Goal: Task Accomplishment & Management: Use online tool/utility

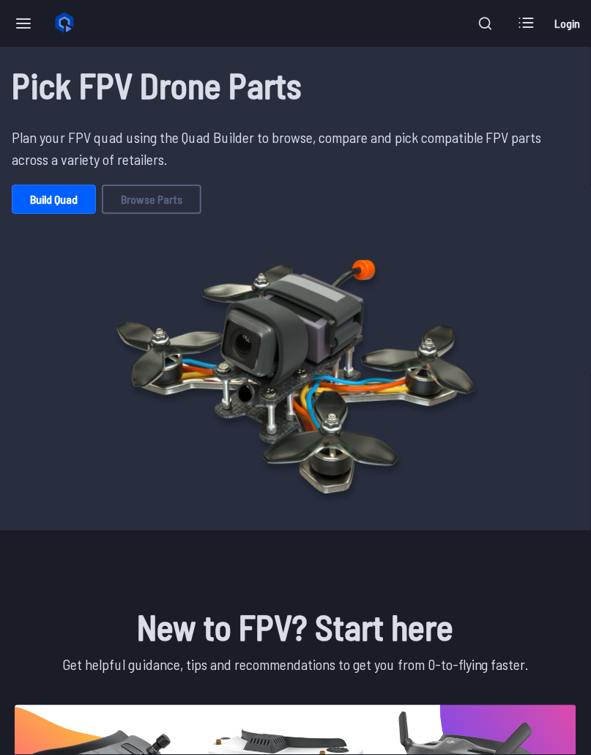
click at [532, 21] on icon at bounding box center [526, 22] width 23 height 23
click at [57, 195] on link "Build Quad" at bounding box center [54, 199] width 84 height 29
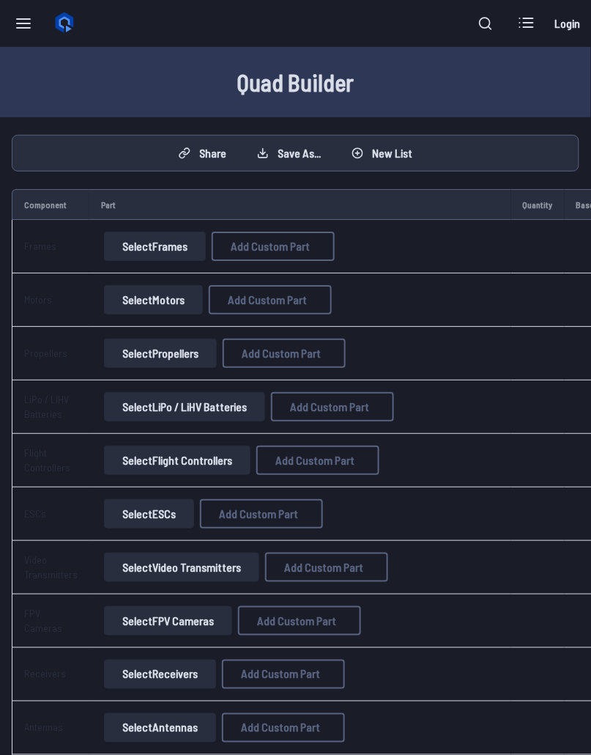
click at [128, 250] on button "Select Frames" at bounding box center [155, 246] width 102 height 29
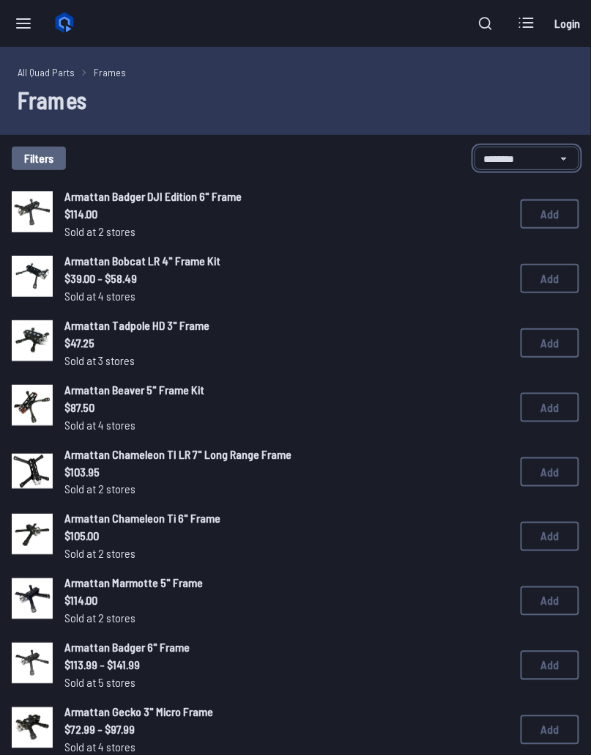
click at [504, 158] on select "**********" at bounding box center [527, 158] width 105 height 23
select select "*********"
click at [475, 147] on select "**********" at bounding box center [527, 158] width 105 height 23
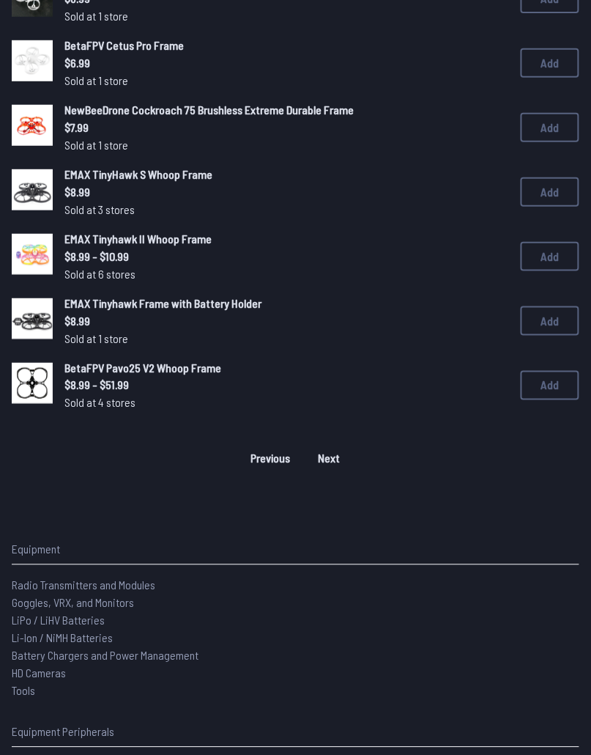
scroll to position [1054, 0]
click at [325, 462] on span "Next" at bounding box center [330, 458] width 22 height 12
click at [321, 462] on span "Next" at bounding box center [330, 458] width 22 height 12
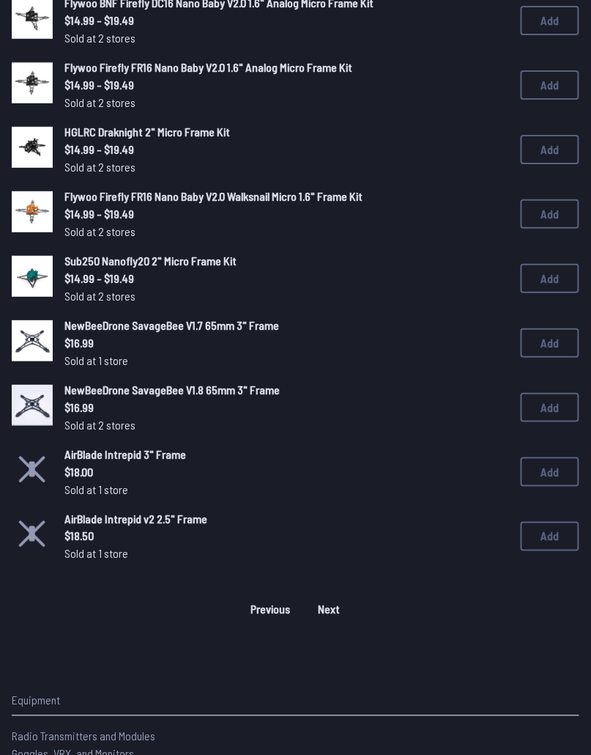
scroll to position [903, 0]
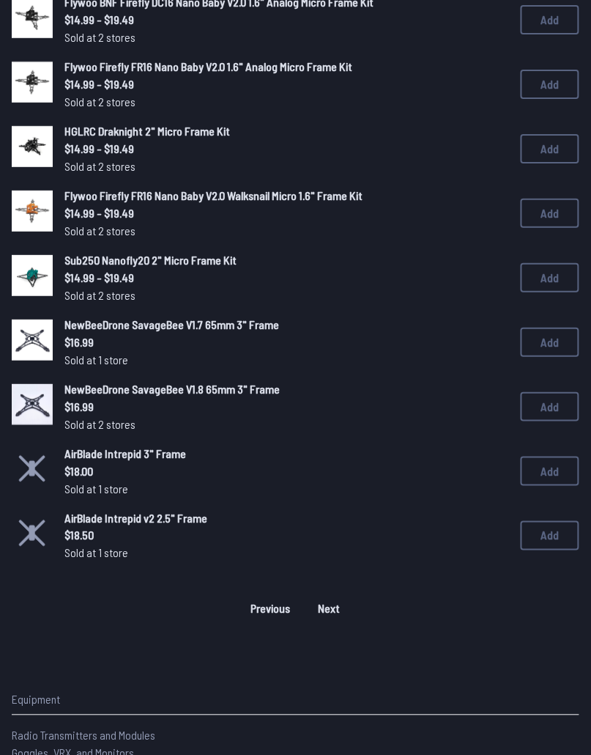
click at [109, 325] on span "NewBeeDrone SavageBee V1.7 65mm 3" Frame" at bounding box center [171, 324] width 215 height 14
click at [35, 333] on img at bounding box center [32, 339] width 41 height 41
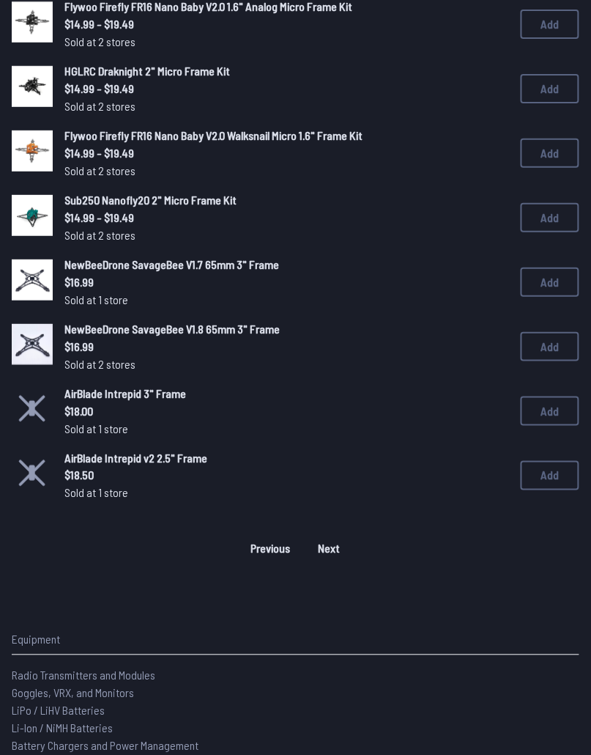
scroll to position [969, 0]
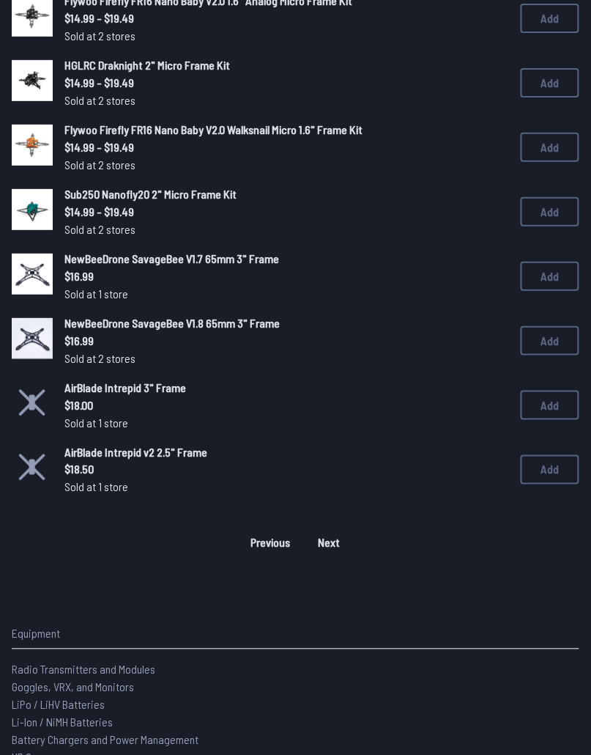
click at [27, 330] on img at bounding box center [32, 338] width 41 height 41
click at [30, 332] on img at bounding box center [32, 338] width 41 height 41
click at [81, 317] on span "NewBeeDrone SavageBee V1.8 65mm 3" Frame" at bounding box center [171, 323] width 215 height 14
click at [84, 325] on span "NewBeeDrone SavageBee V1.8 65mm 3" Frame" at bounding box center [171, 323] width 215 height 14
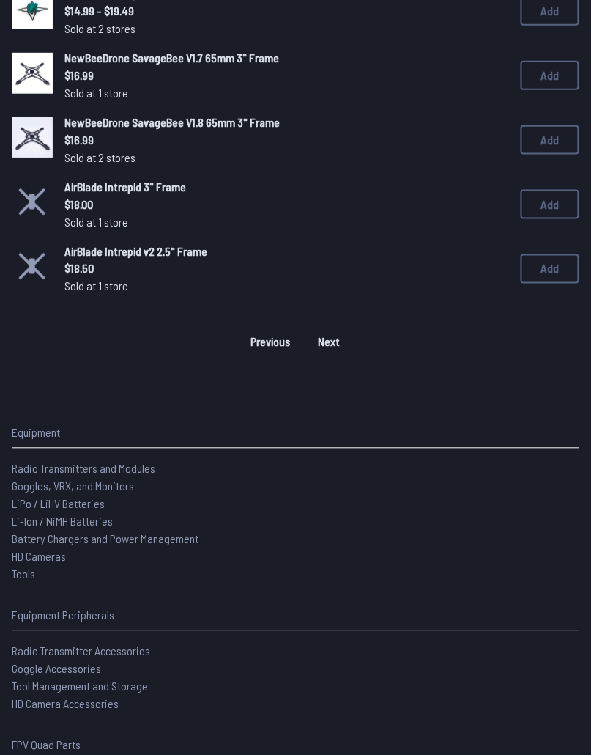
scroll to position [1174, 0]
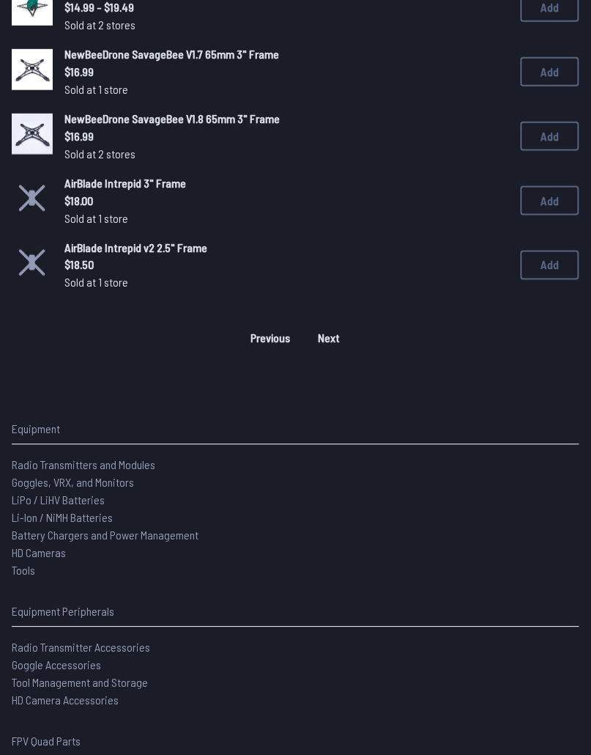
click at [327, 342] on span "Next" at bounding box center [330, 339] width 22 height 12
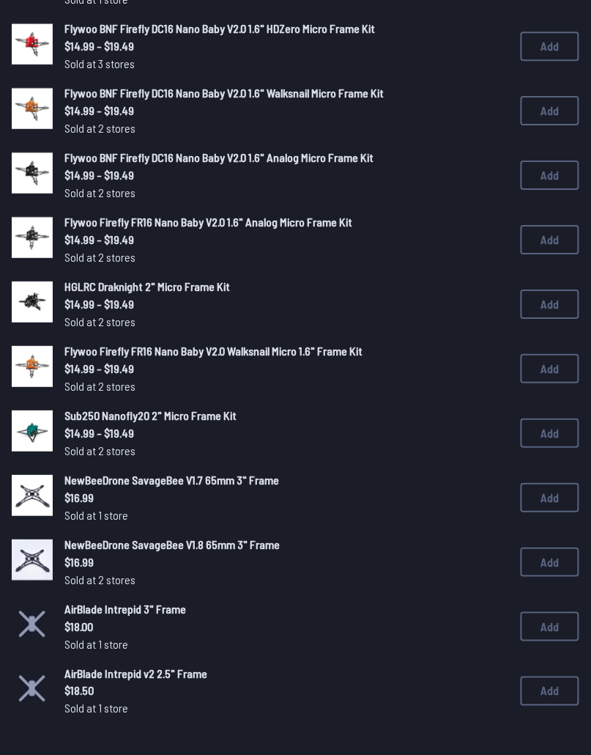
scroll to position [760, 0]
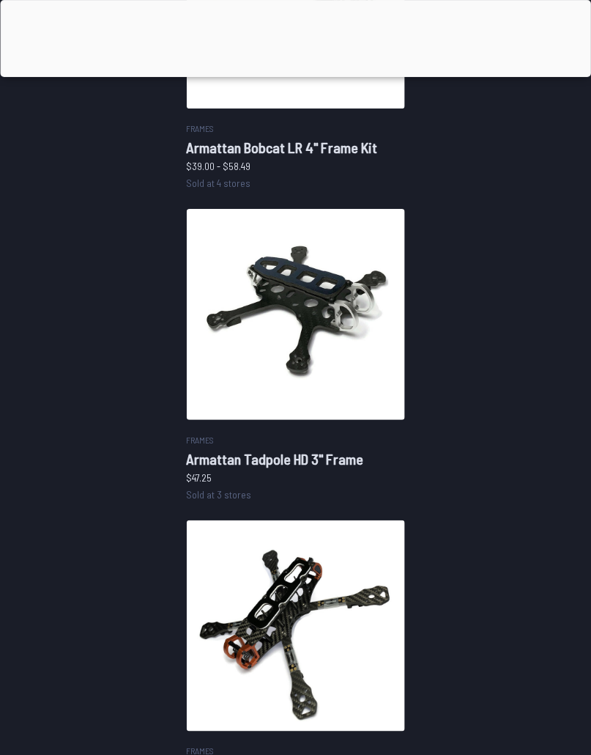
scroll to position [1676, 0]
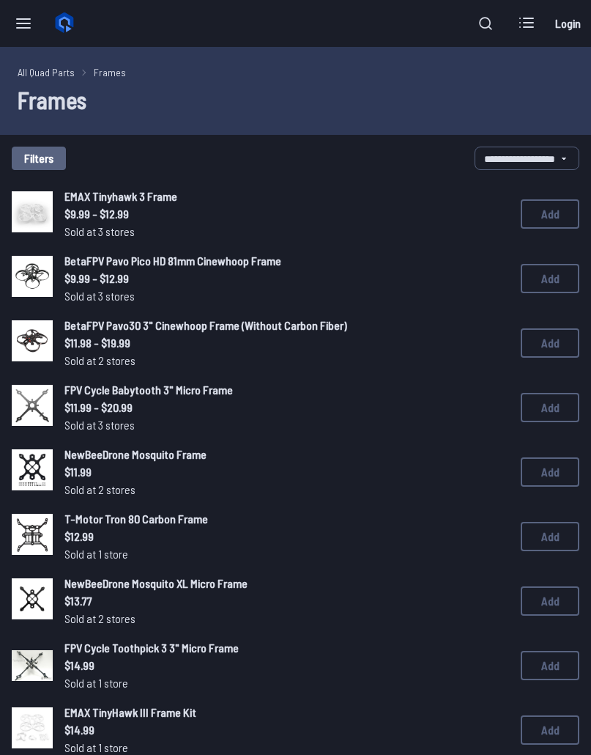
select select "*********"
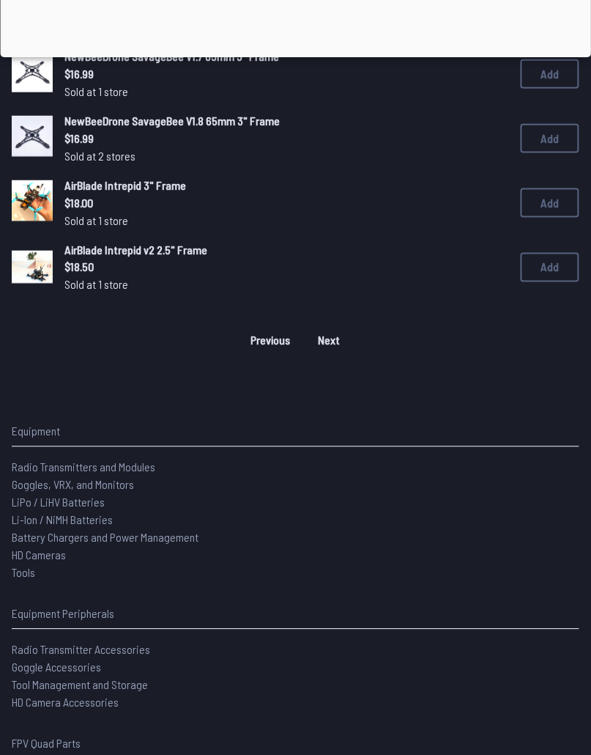
scroll to position [1173, 0]
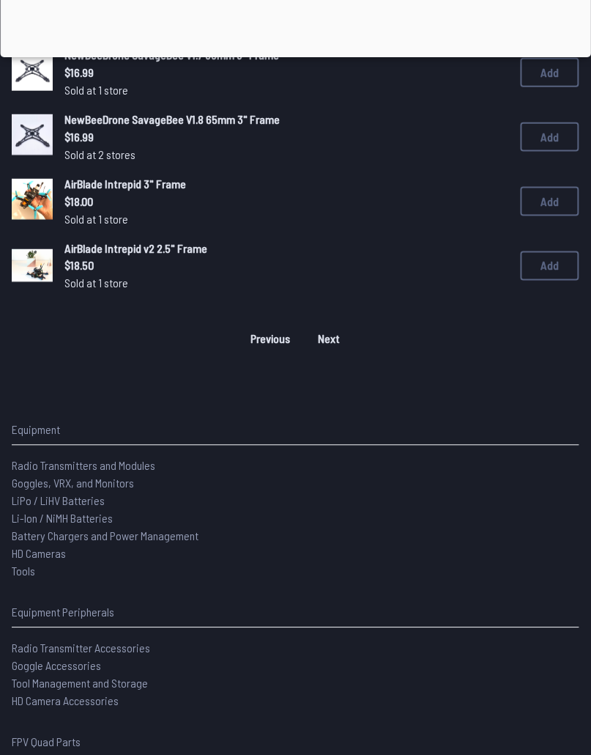
click at [322, 348] on button "Next" at bounding box center [329, 338] width 47 height 23
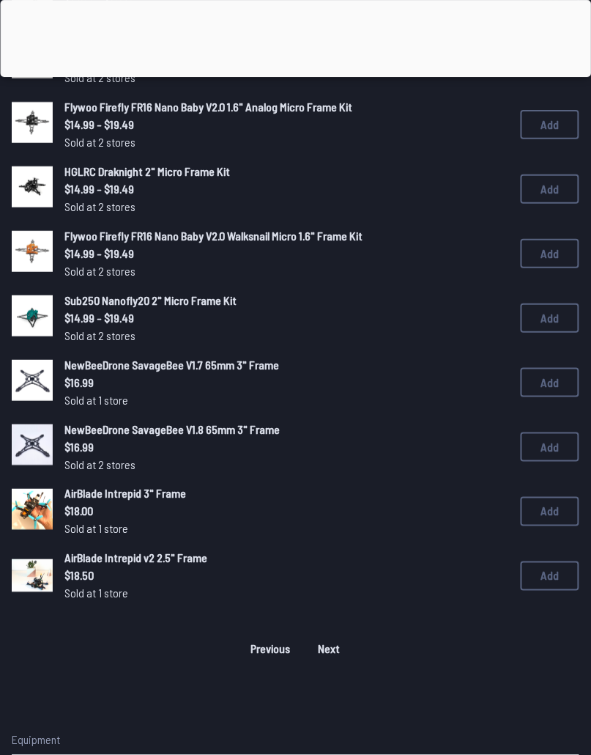
scroll to position [993, 0]
